Goal: Task Accomplishment & Management: Manage account settings

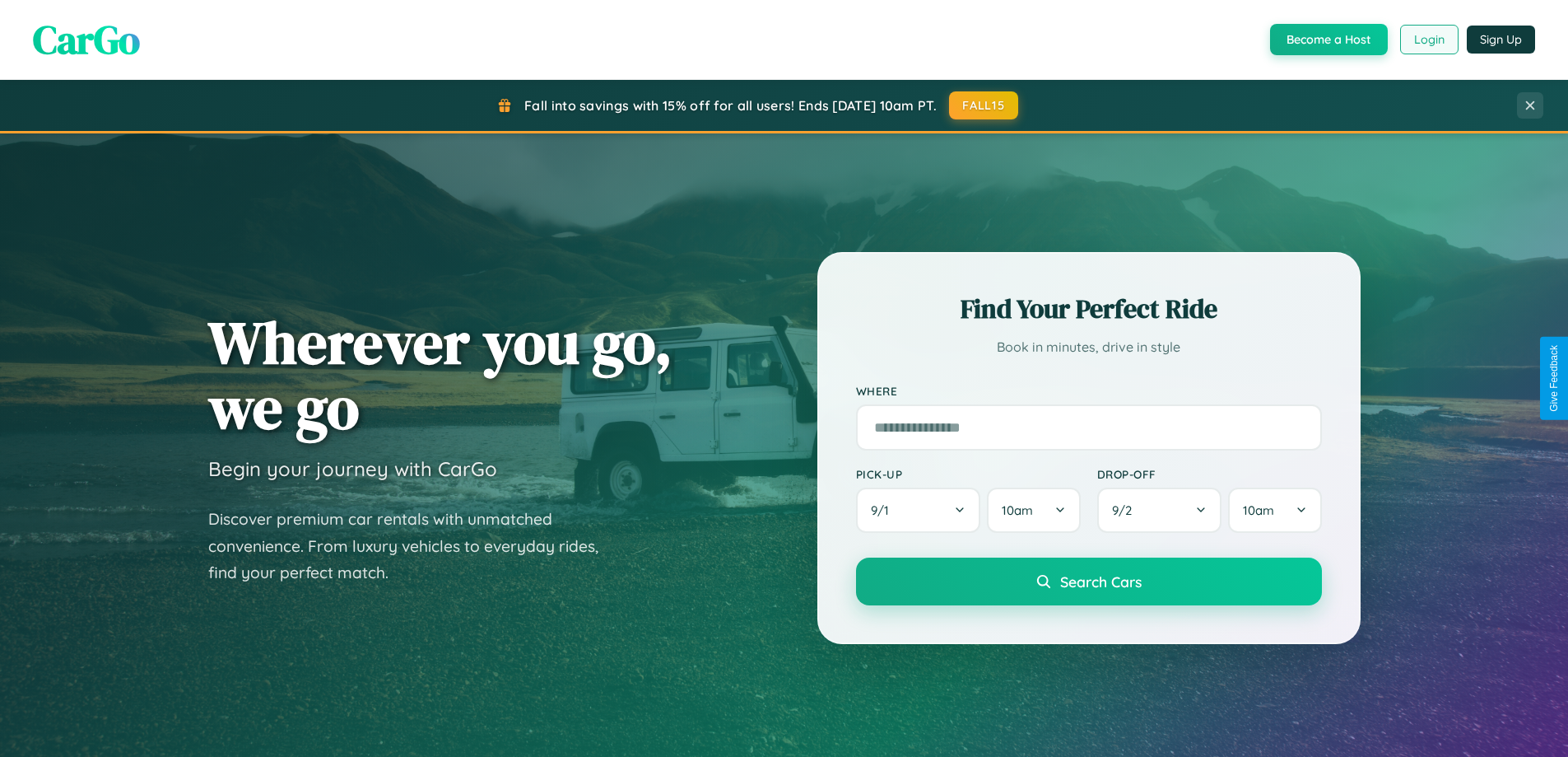
click at [1428, 40] on button "Login" at bounding box center [1429, 39] width 58 height 29
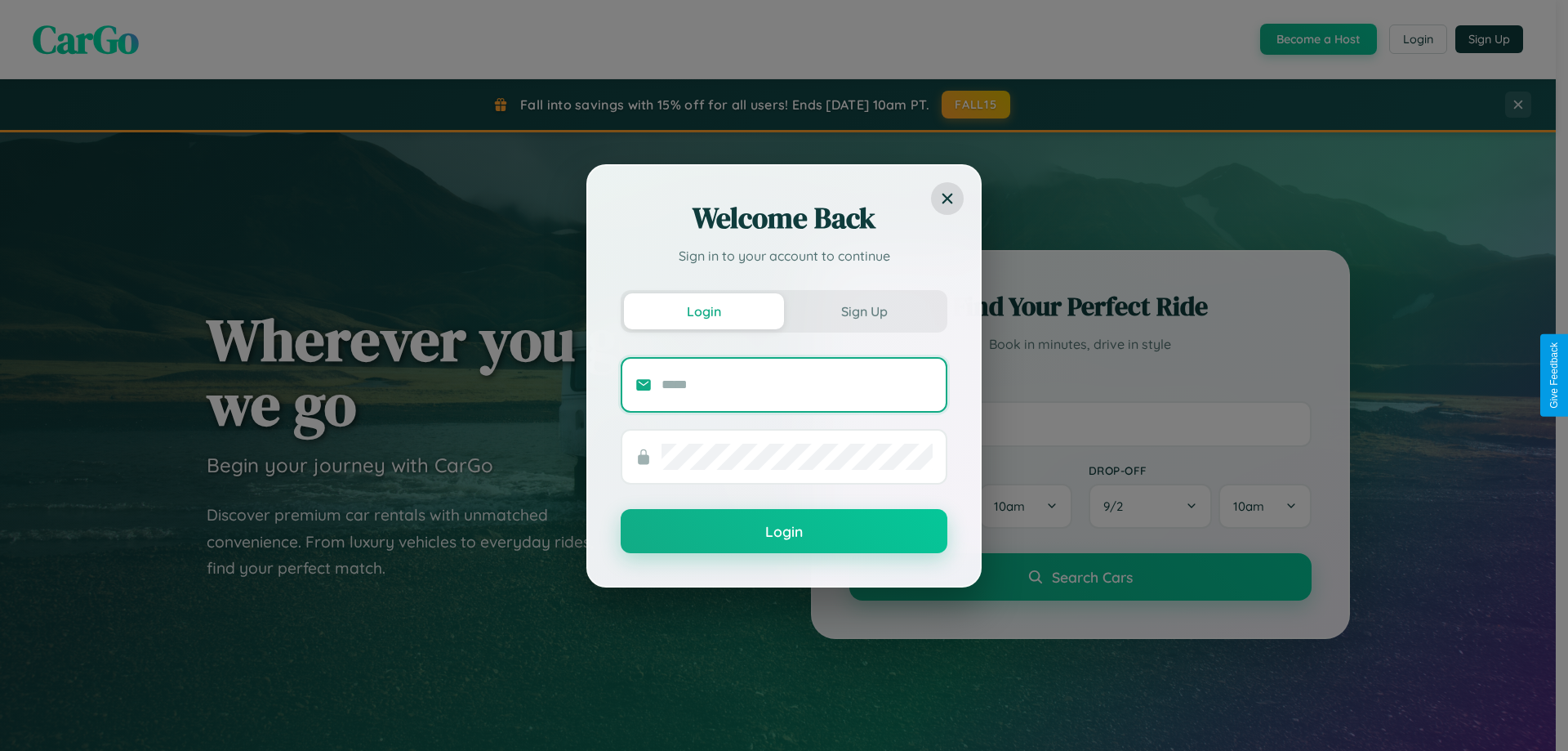
click at [797, 384] on input "text" at bounding box center [798, 385] width 271 height 26
type input "**********"
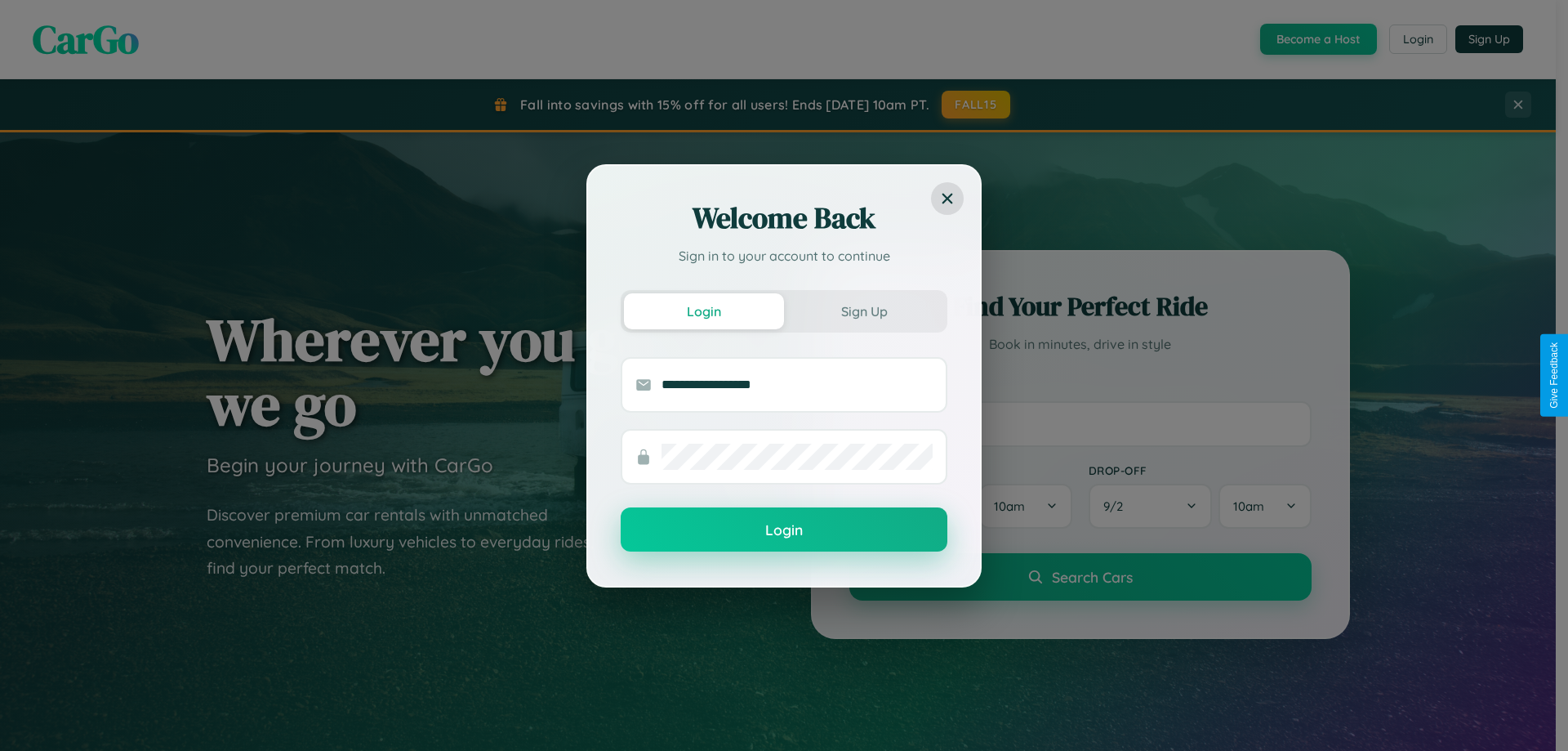
click at [784, 530] on button "Login" at bounding box center [784, 529] width 327 height 44
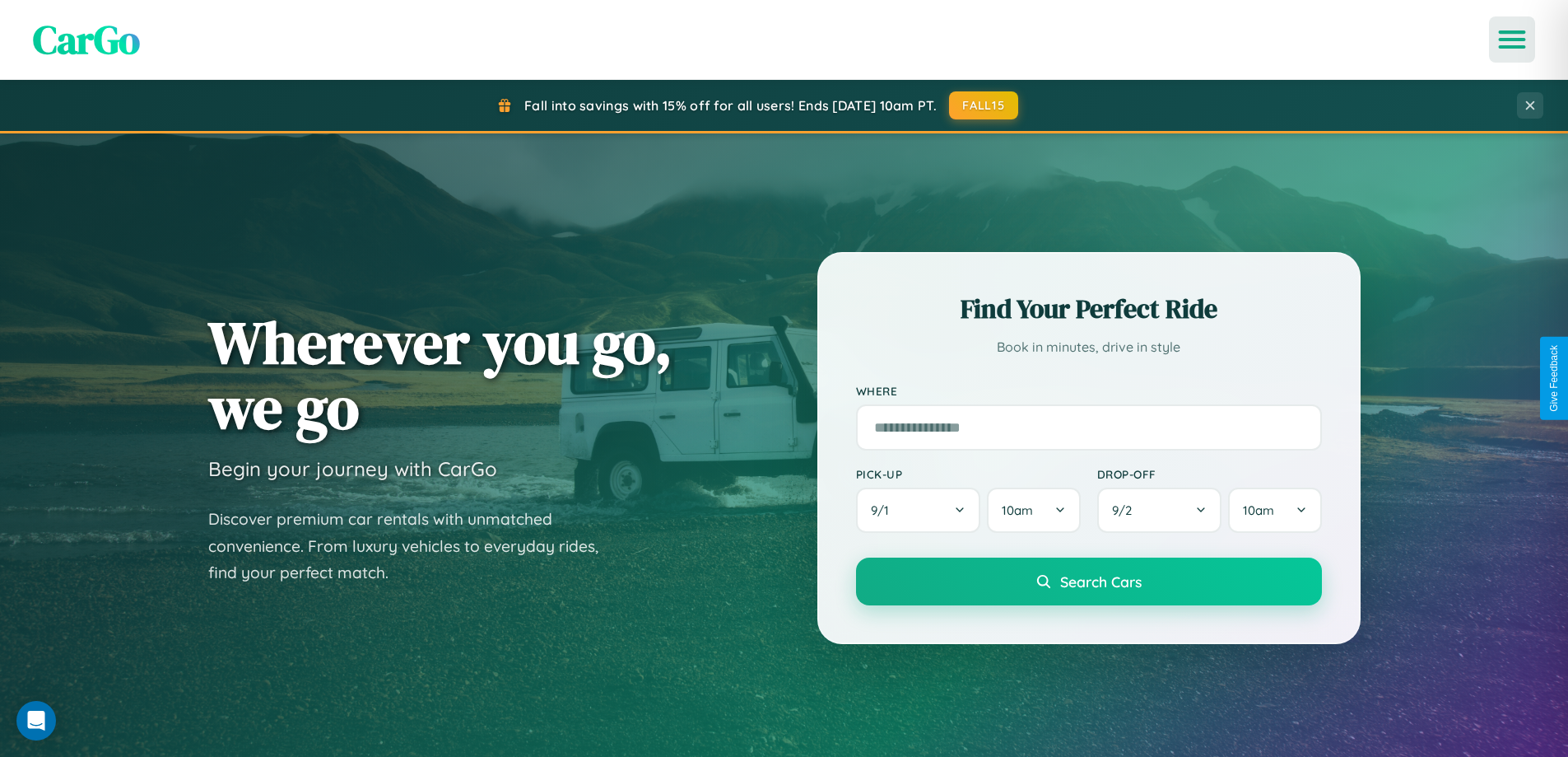
click at [1512, 40] on icon "Open menu" at bounding box center [1511, 40] width 24 height 15
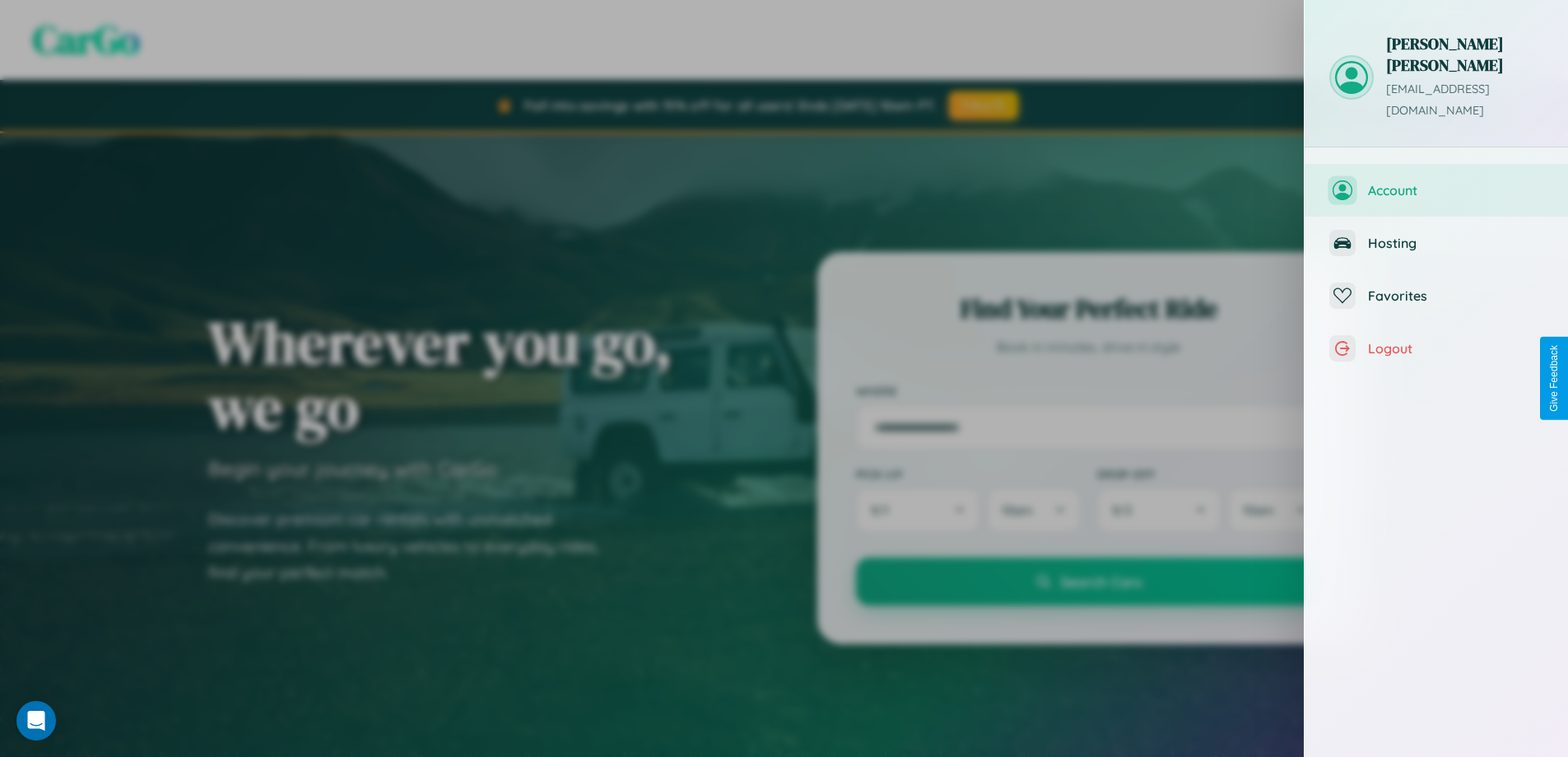
click at [1436, 182] on span "Account" at bounding box center [1456, 190] width 175 height 16
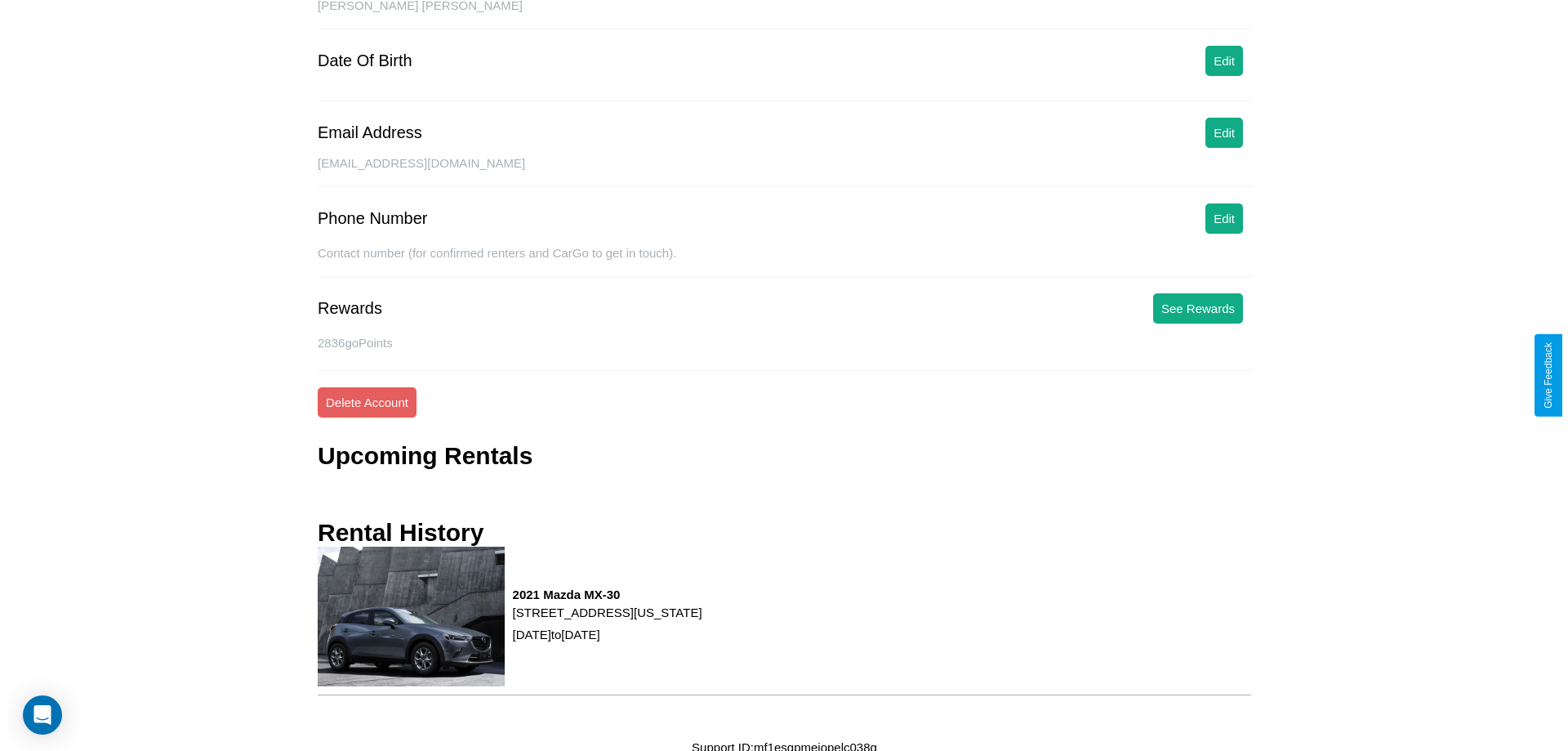
scroll to position [188, 0]
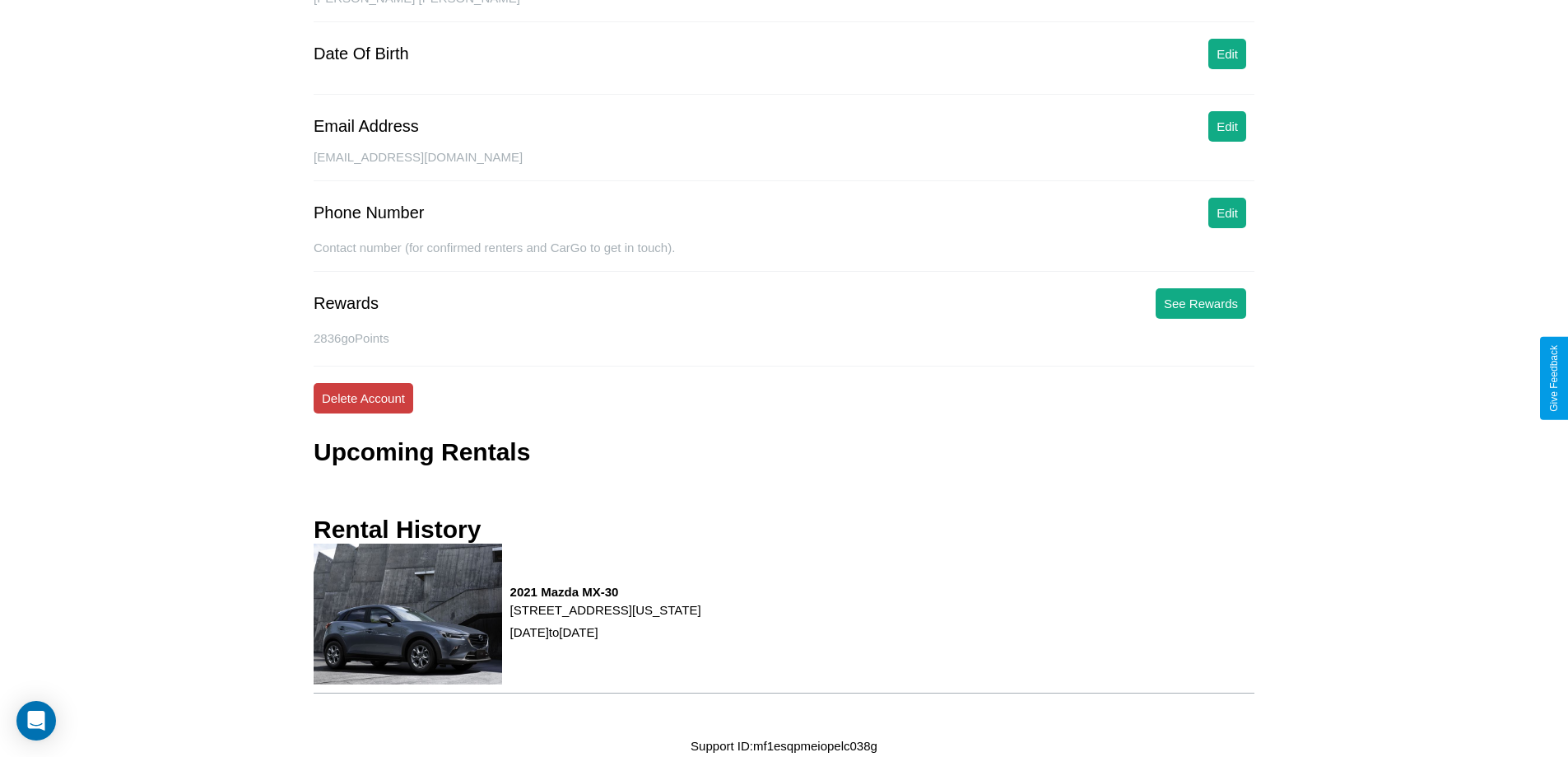
click at [363, 397] on button "Delete Account" at bounding box center [363, 398] width 100 height 30
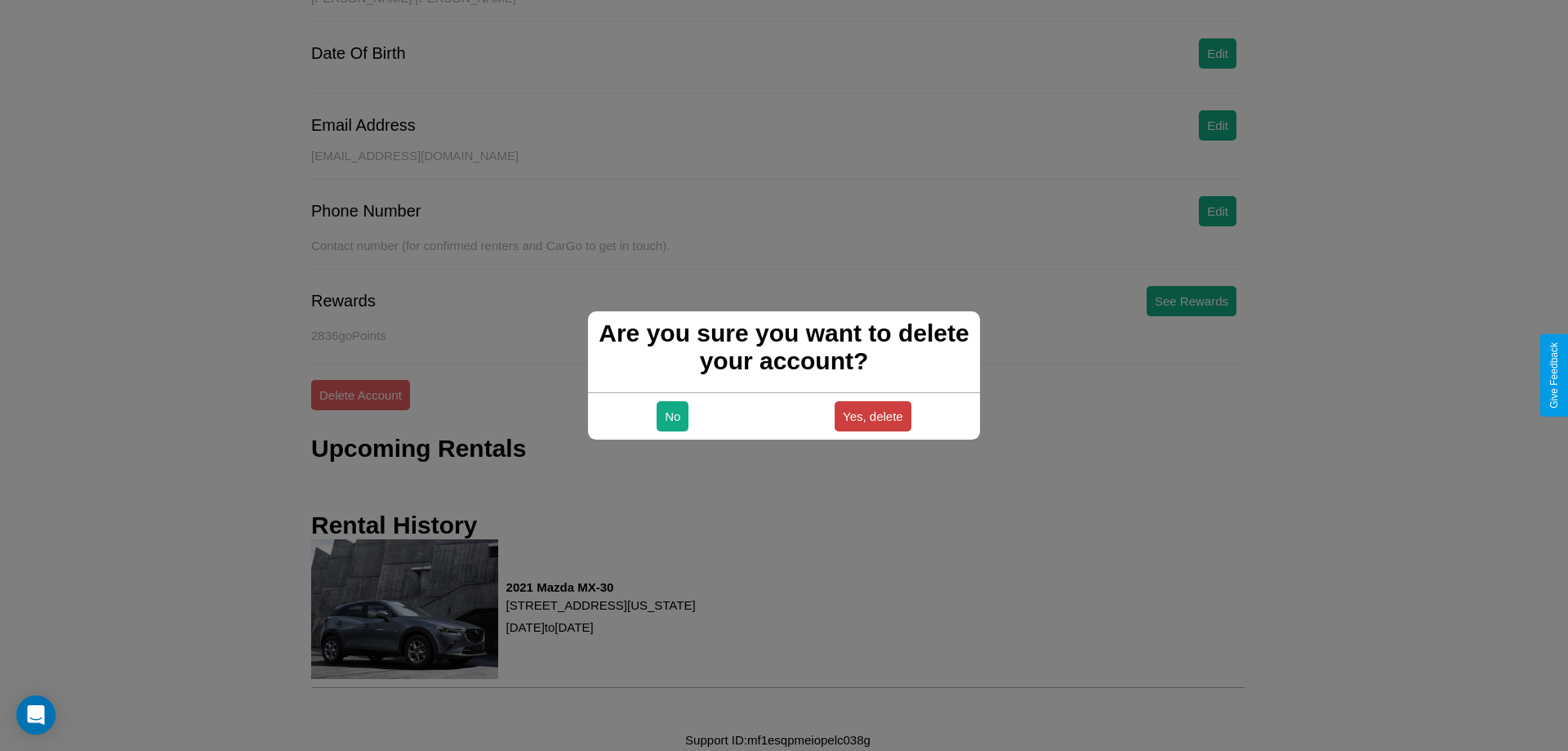
click at [872, 416] on button "Yes, delete" at bounding box center [873, 416] width 77 height 30
